Goal: Check status: Check status

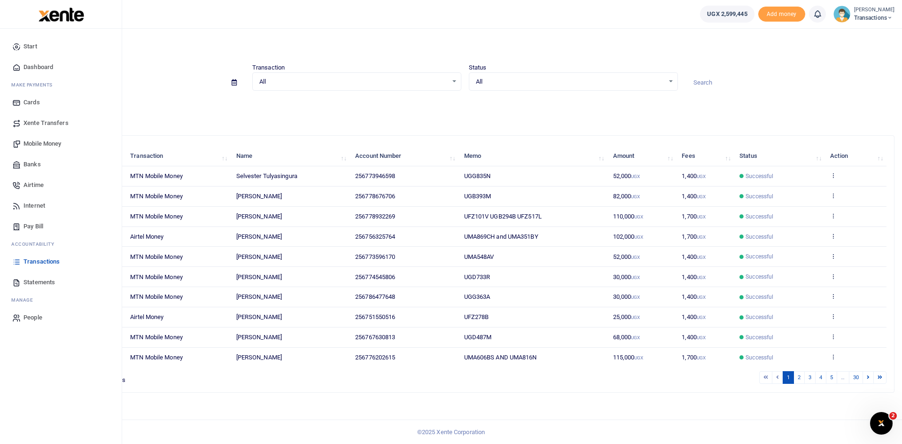
click at [37, 279] on span "Statements" at bounding box center [39, 282] width 31 height 9
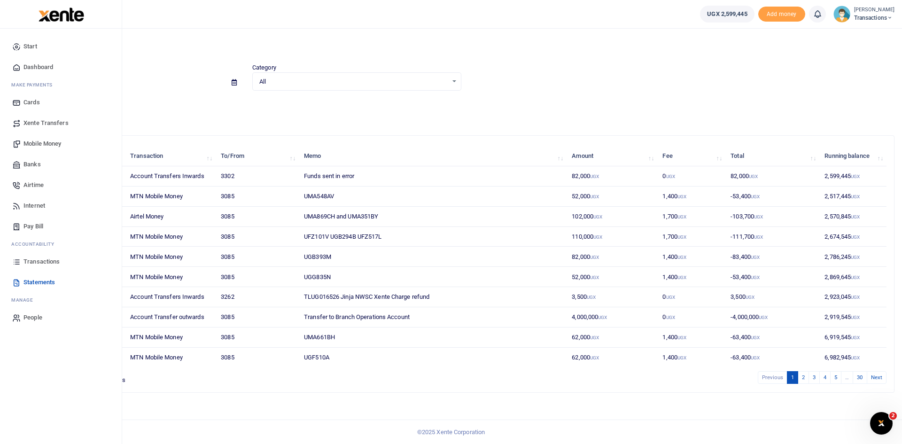
click at [36, 262] on span "Transactions" at bounding box center [42, 261] width 36 height 9
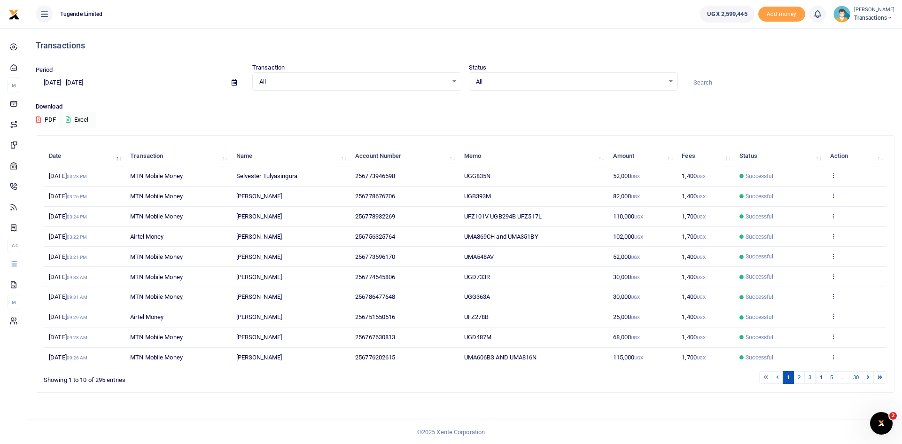
click at [713, 83] on input at bounding box center [790, 83] width 209 height 16
paste input "UGA590Q"
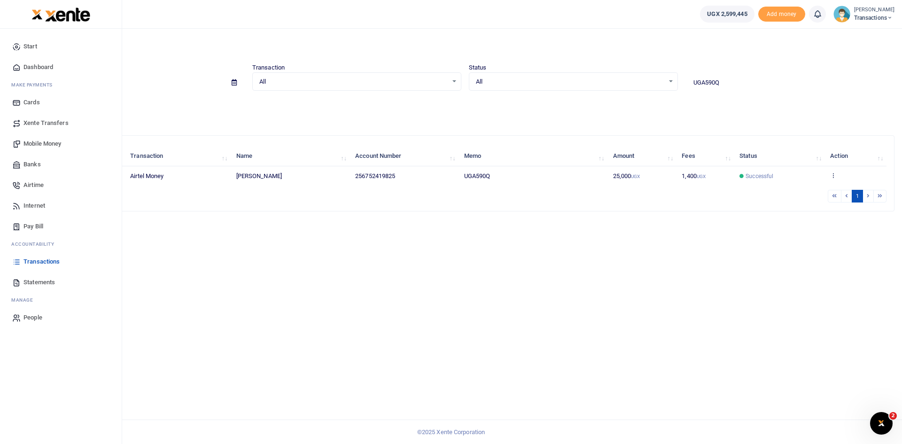
type input "UGA590Q"
